Goal: Task Accomplishment & Management: Use online tool/utility

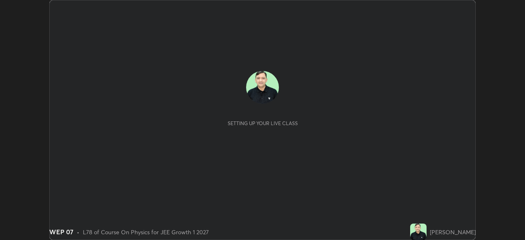
scroll to position [240, 524]
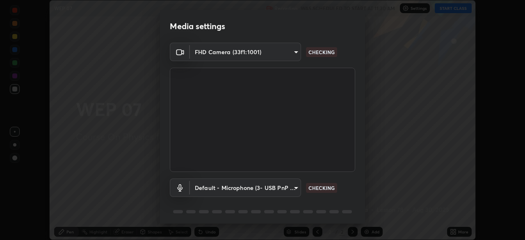
type input "bafefbf306854232f1c8415879f623d8a23ed2e7f75f29e516f3d589604d1bc2"
click at [295, 186] on body "Erase all WEP 07 Recording WAS SCHEDULED TO START AT 11:30 AM Settings START CL…" at bounding box center [262, 120] width 525 height 240
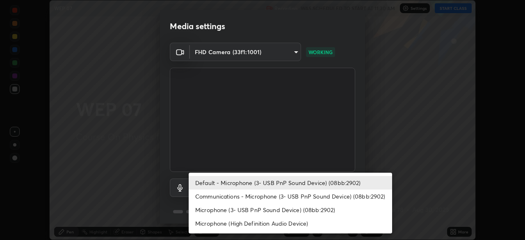
click at [295, 224] on li "Microphone (High Definition Audio Device)" at bounding box center [290, 223] width 203 height 14
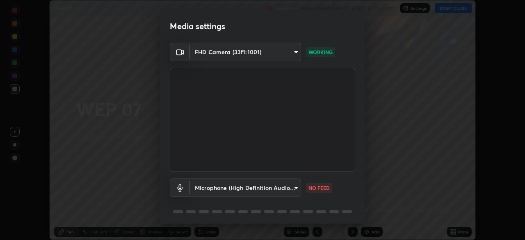
type input "f411baba231f57515902599a213758ceb2ee215af156981ee41329c71125f49a"
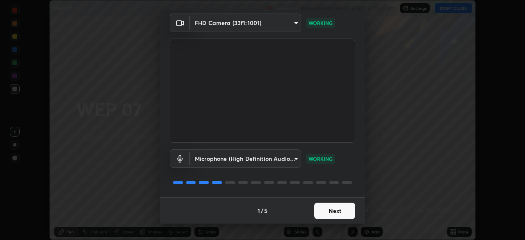
click at [332, 209] on button "Next" at bounding box center [334, 210] width 41 height 16
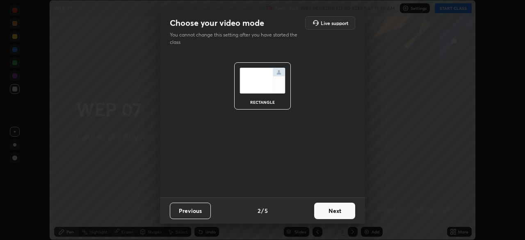
click at [334, 212] on button "Next" at bounding box center [334, 210] width 41 height 16
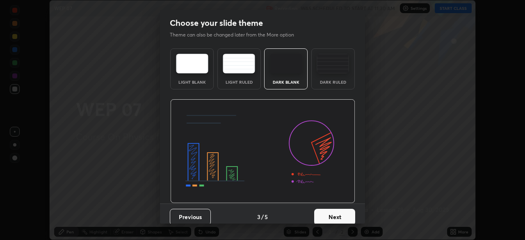
click at [343, 213] on button "Next" at bounding box center [334, 217] width 41 height 16
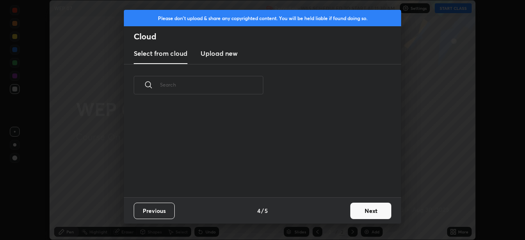
scroll to position [91, 263]
click at [360, 209] on button "Next" at bounding box center [370, 210] width 41 height 16
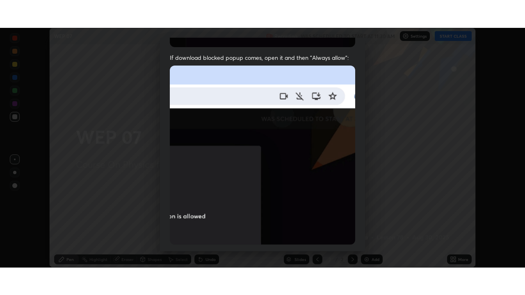
scroll to position [196, 0]
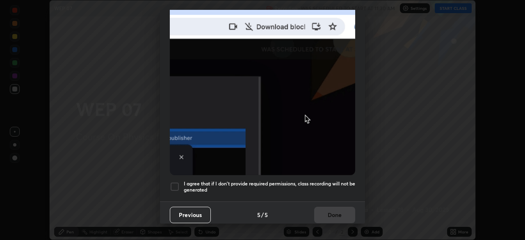
click at [176, 182] on div at bounding box center [175, 187] width 10 height 10
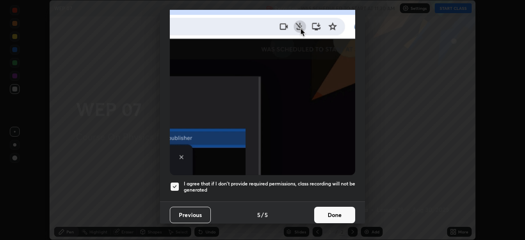
click at [339, 207] on button "Done" at bounding box center [334, 215] width 41 height 16
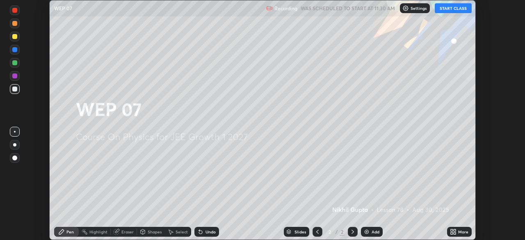
click at [452, 8] on button "START CLASS" at bounding box center [452, 8] width 37 height 10
click at [374, 230] on div "Add" at bounding box center [375, 232] width 8 height 4
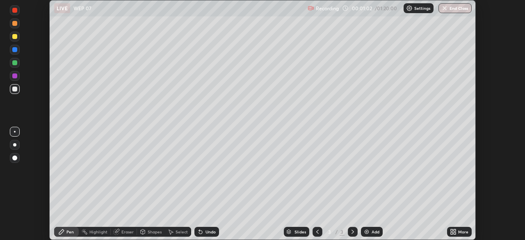
click at [454, 230] on icon at bounding box center [454, 230] width 2 height 2
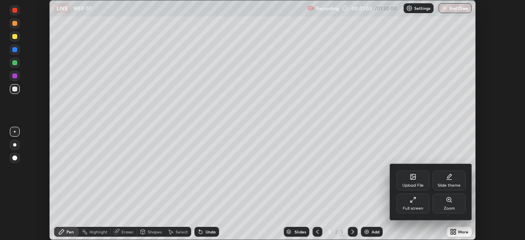
click at [411, 208] on div "Full screen" at bounding box center [412, 208] width 20 height 4
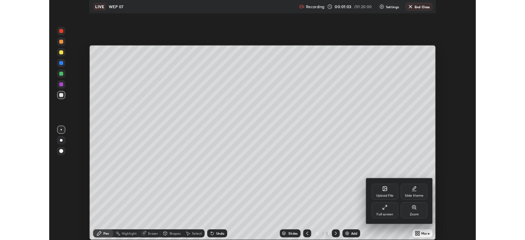
scroll to position [295, 525]
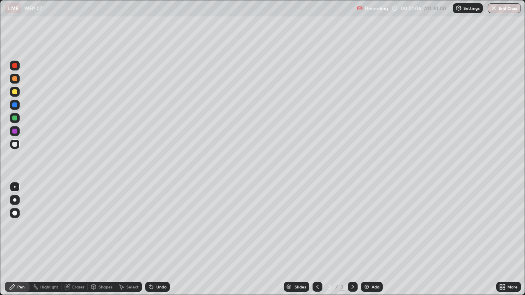
click at [15, 118] on div at bounding box center [14, 118] width 5 height 5
click at [15, 93] on div at bounding box center [14, 91] width 5 height 5
click at [15, 145] on div at bounding box center [14, 144] width 5 height 5
click at [502, 239] on icon at bounding box center [503, 288] width 2 height 2
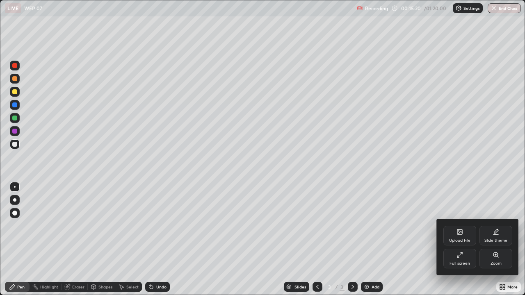
click at [462, 239] on div "Full screen" at bounding box center [459, 259] width 33 height 20
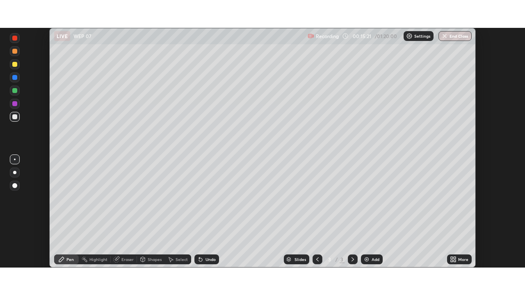
scroll to position [40745, 40461]
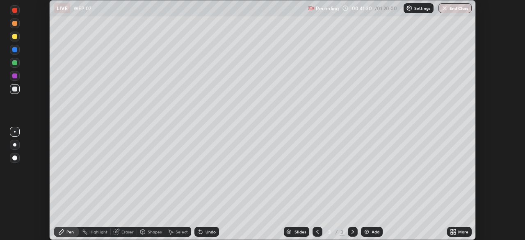
click at [461, 231] on div "More" at bounding box center [463, 232] width 10 height 4
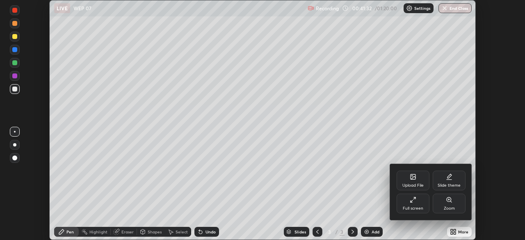
click at [415, 202] on icon at bounding box center [412, 199] width 7 height 7
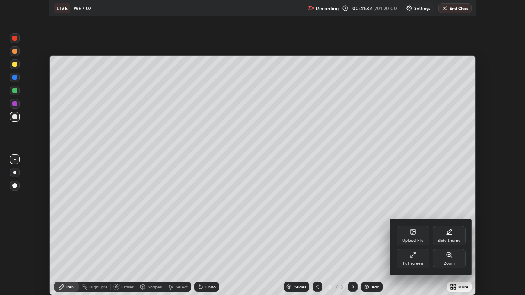
scroll to position [295, 525]
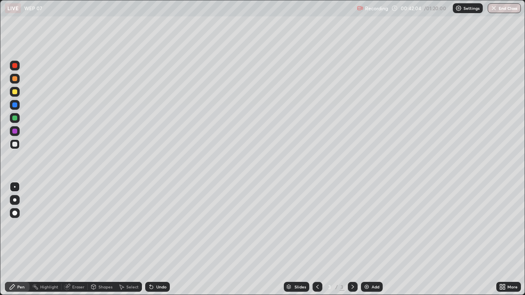
click at [379, 239] on div "Add" at bounding box center [372, 287] width 22 height 10
click at [15, 118] on div at bounding box center [14, 118] width 5 height 5
click at [14, 91] on div at bounding box center [14, 91] width 5 height 5
click at [16, 142] on div at bounding box center [14, 144] width 5 height 5
click at [160, 239] on div "Undo" at bounding box center [161, 287] width 10 height 4
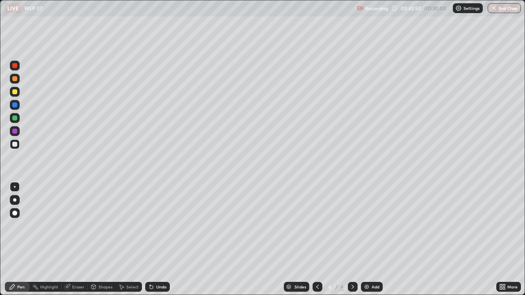
click at [162, 239] on div "Undo" at bounding box center [161, 287] width 10 height 4
click at [166, 239] on div "Undo" at bounding box center [157, 287] width 25 height 10
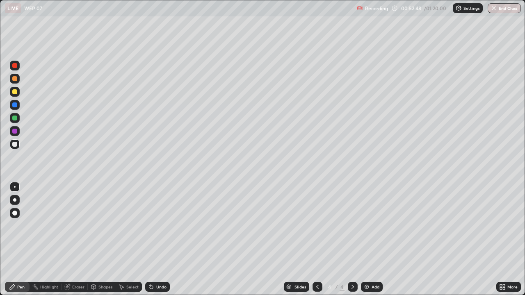
click at [166, 239] on div "Undo" at bounding box center [157, 287] width 25 height 10
click at [374, 239] on div "Add" at bounding box center [372, 287] width 22 height 10
click at [15, 92] on div at bounding box center [14, 91] width 5 height 5
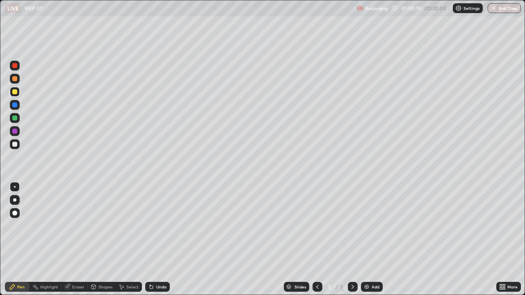
click at [15, 143] on div at bounding box center [14, 144] width 5 height 5
click at [157, 239] on div "Undo" at bounding box center [161, 287] width 10 height 4
click at [14, 93] on div at bounding box center [14, 91] width 5 height 5
click at [15, 144] on div at bounding box center [14, 144] width 5 height 5
click at [376, 239] on div "Add" at bounding box center [375, 287] width 8 height 4
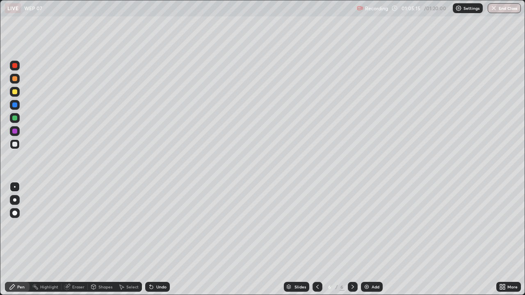
click at [14, 117] on div at bounding box center [14, 118] width 5 height 5
click at [14, 140] on div at bounding box center [15, 144] width 10 height 10
click at [14, 91] on div at bounding box center [14, 91] width 5 height 5
click at [14, 118] on div at bounding box center [14, 118] width 5 height 5
click at [15, 92] on div at bounding box center [14, 91] width 5 height 5
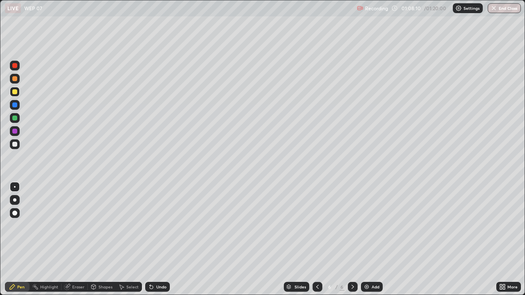
click at [15, 145] on div at bounding box center [14, 144] width 5 height 5
click at [14, 92] on div at bounding box center [14, 91] width 5 height 5
click at [14, 143] on div at bounding box center [14, 144] width 5 height 5
click at [167, 239] on div "Undo" at bounding box center [157, 287] width 25 height 10
click at [501, 6] on button "End Class" at bounding box center [504, 8] width 32 height 10
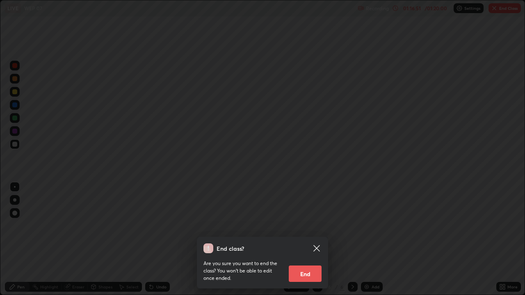
click at [311, 239] on button "End" at bounding box center [305, 274] width 33 height 16
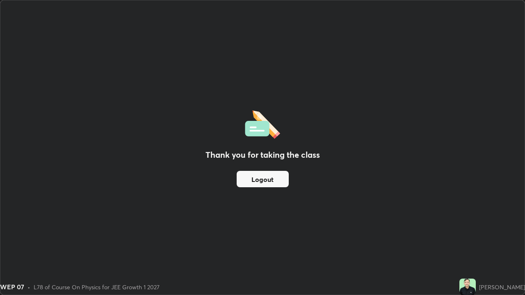
click at [261, 184] on button "Logout" at bounding box center [262, 179] width 52 height 16
